Goal: Task Accomplishment & Management: Manage account settings

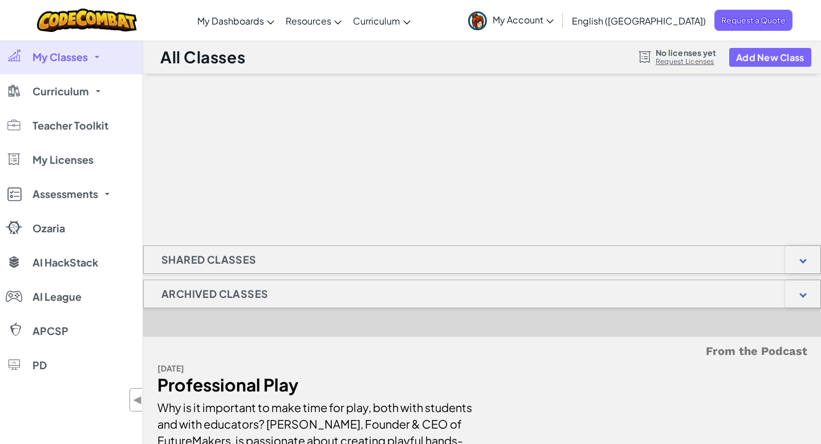
click at [554, 16] on span "My Account" at bounding box center [523, 20] width 61 height 12
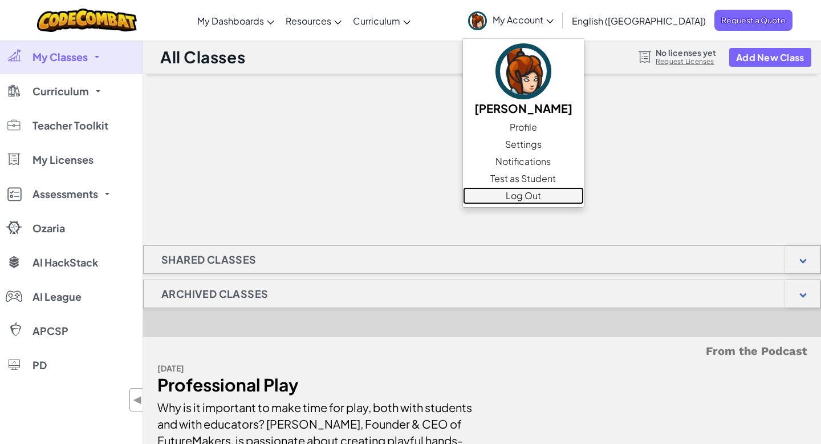
click at [566, 195] on link "Log Out" at bounding box center [523, 195] width 121 height 17
